Goal: Task Accomplishment & Management: Manage account settings

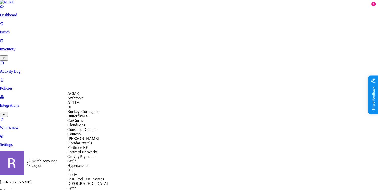
click at [78, 96] on span "ACME" at bounding box center [74, 94] width 12 height 4
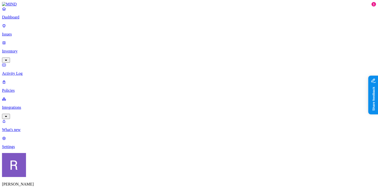
click at [24, 88] on p "Policies" at bounding box center [189, 90] width 374 height 5
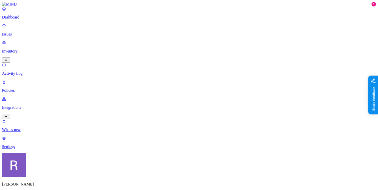
scroll to position [0, 0]
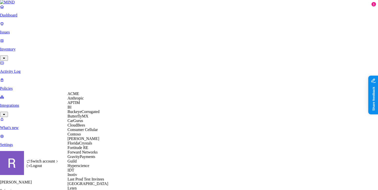
click at [79, 96] on span "ACME" at bounding box center [74, 94] width 12 height 4
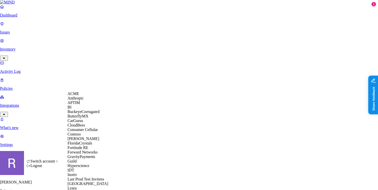
click at [75, 96] on span "ACME" at bounding box center [74, 94] width 12 height 4
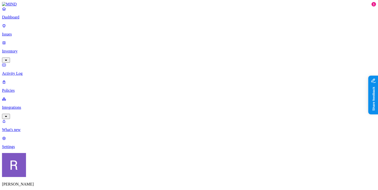
scroll to position [216, 0]
click at [22, 105] on p "Integrations" at bounding box center [189, 107] width 374 height 5
